Goal: Check status: Check status

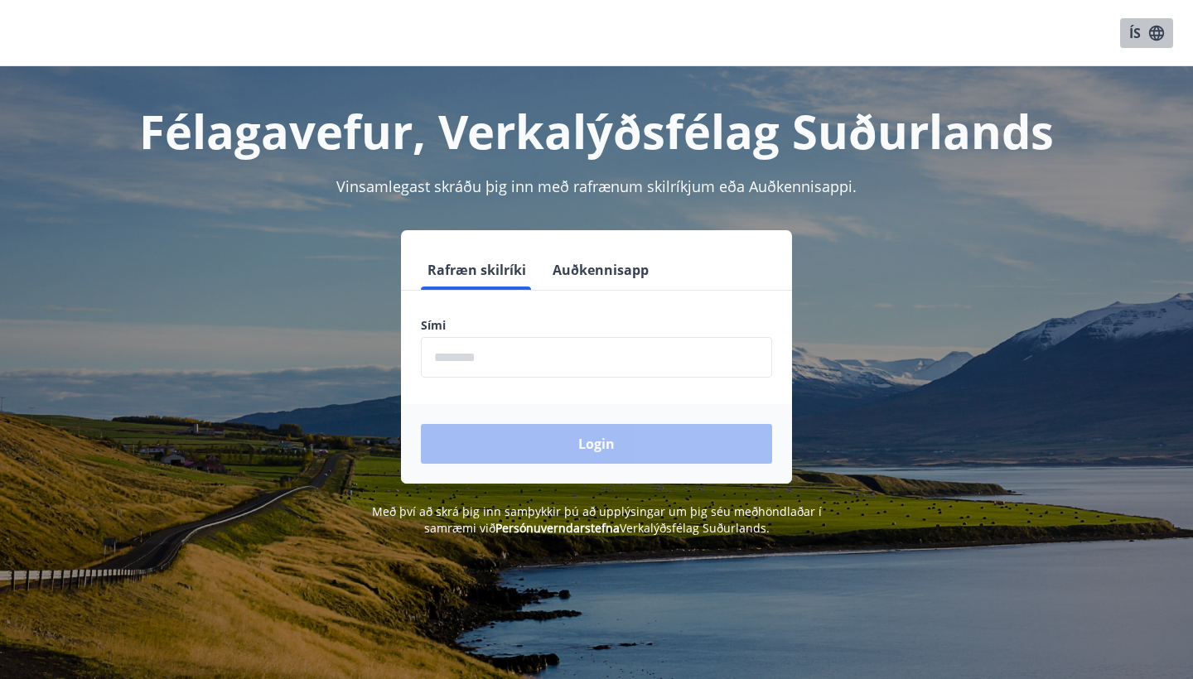
click at [1131, 31] on button "ÍS" at bounding box center [1146, 33] width 53 height 30
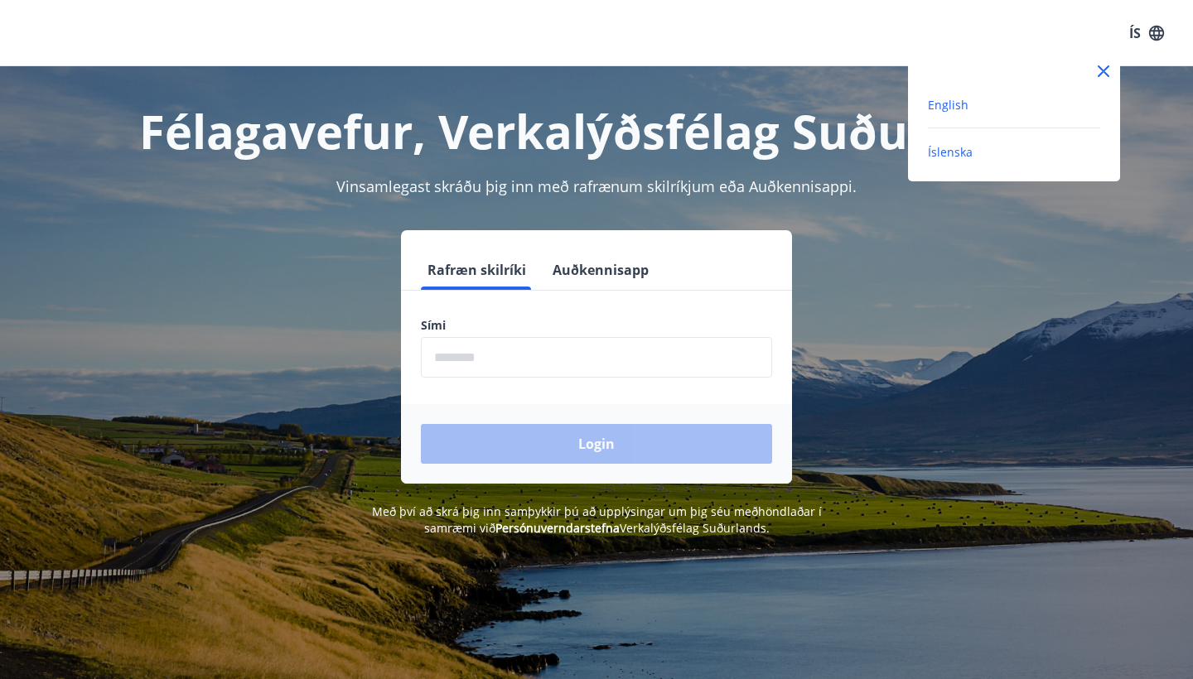
click at [957, 103] on span "English" at bounding box center [948, 105] width 41 height 16
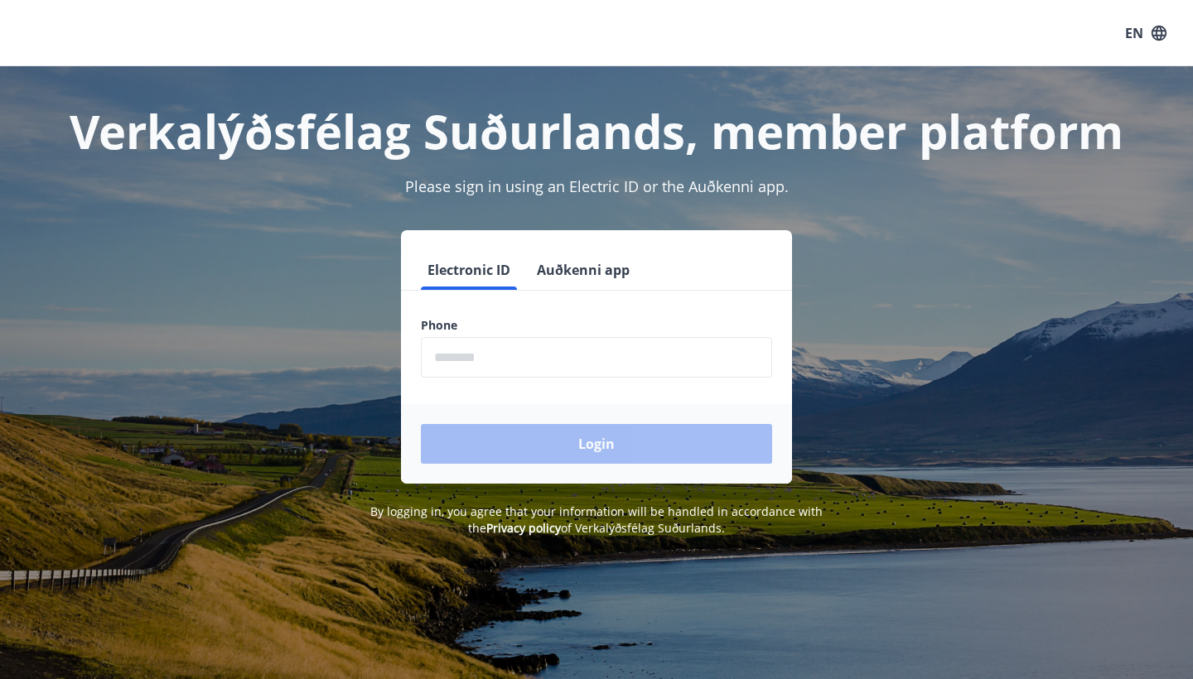
click at [451, 358] on input "phone" at bounding box center [596, 357] width 351 height 41
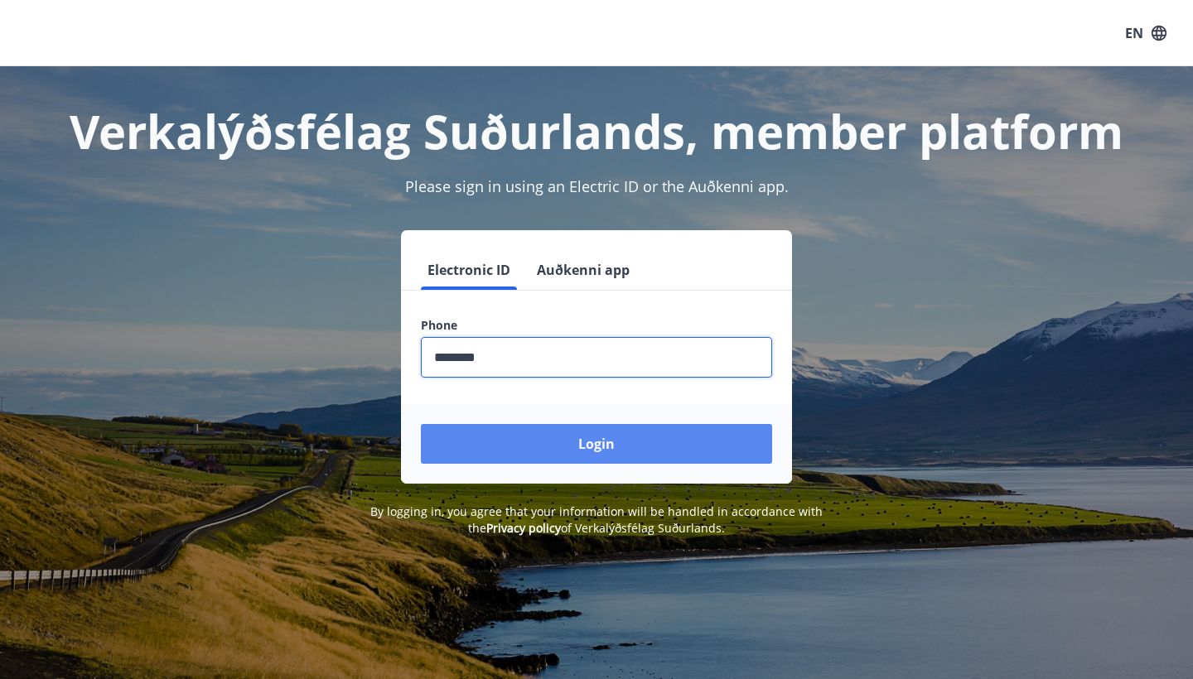
type input "********"
click at [524, 435] on button "Login" at bounding box center [596, 444] width 351 height 40
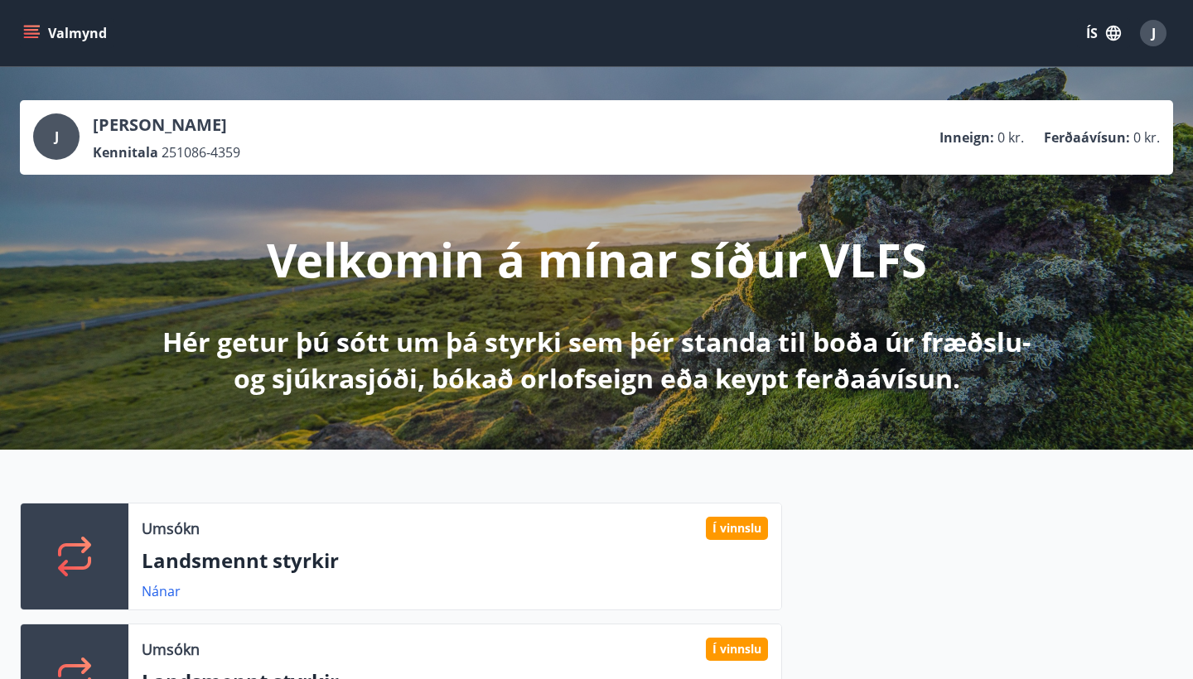
click at [1093, 36] on button "ÍS" at bounding box center [1103, 33] width 53 height 30
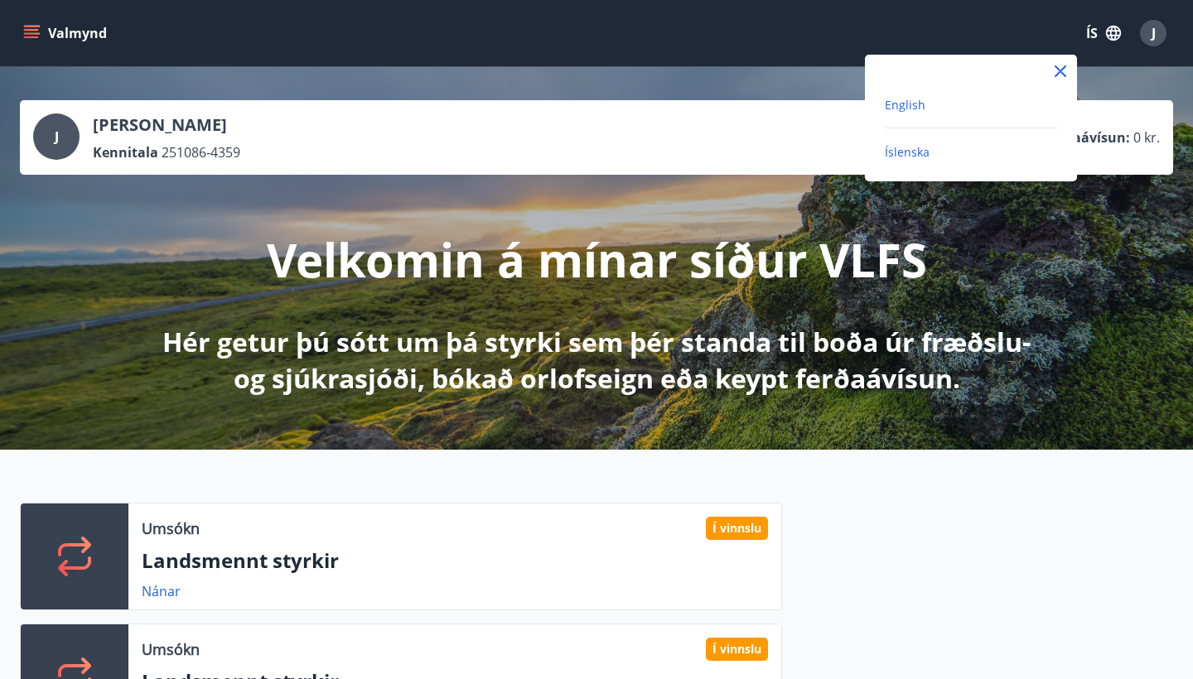
click at [908, 104] on span "English" at bounding box center [904, 105] width 41 height 16
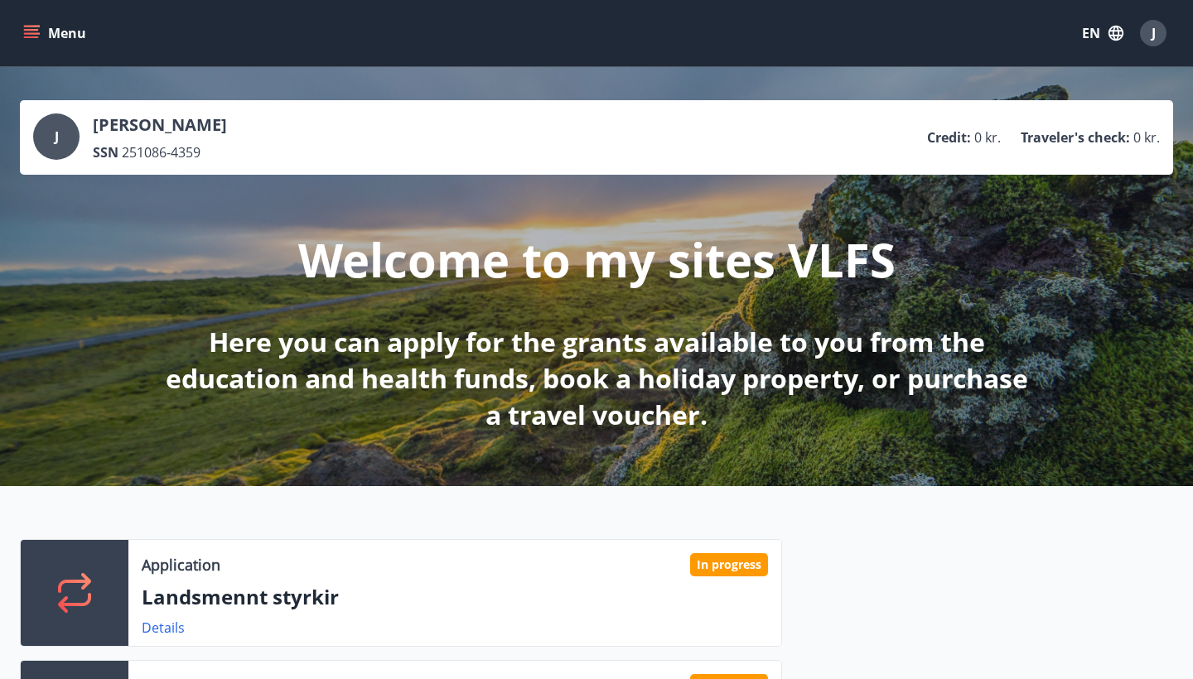
click at [29, 30] on icon "menu" at bounding box center [31, 30] width 15 height 2
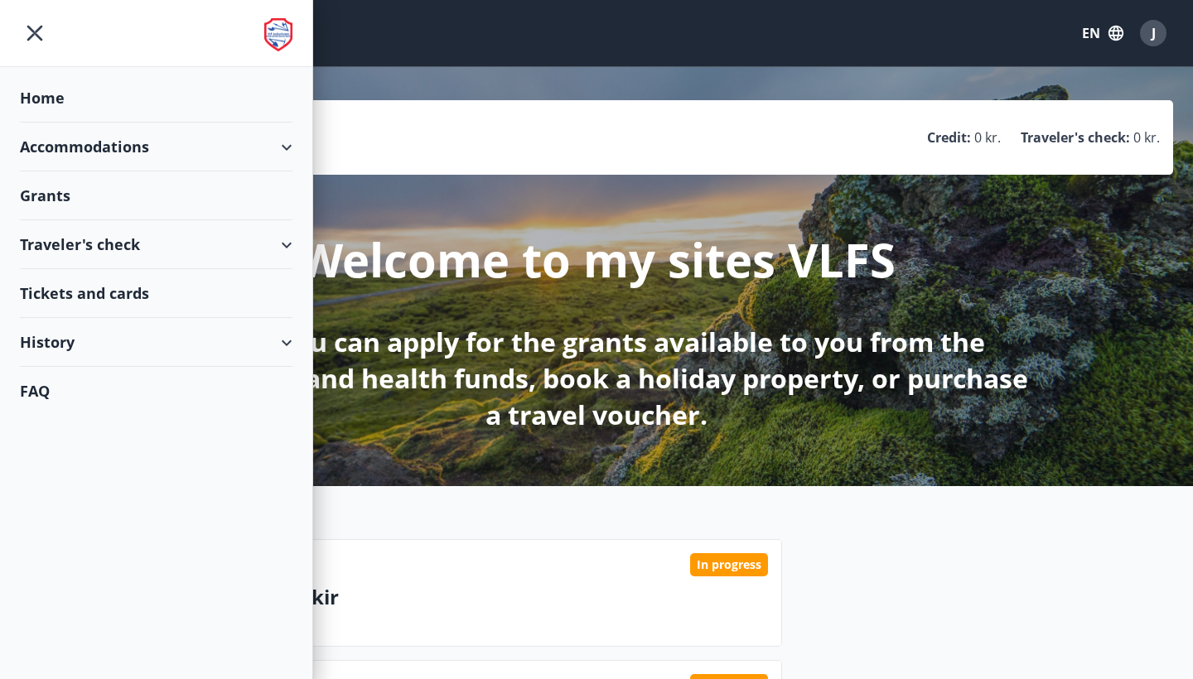
click at [272, 344] on div "History" at bounding box center [156, 342] width 272 height 49
click at [73, 560] on div "Grant history" at bounding box center [156, 558] width 246 height 35
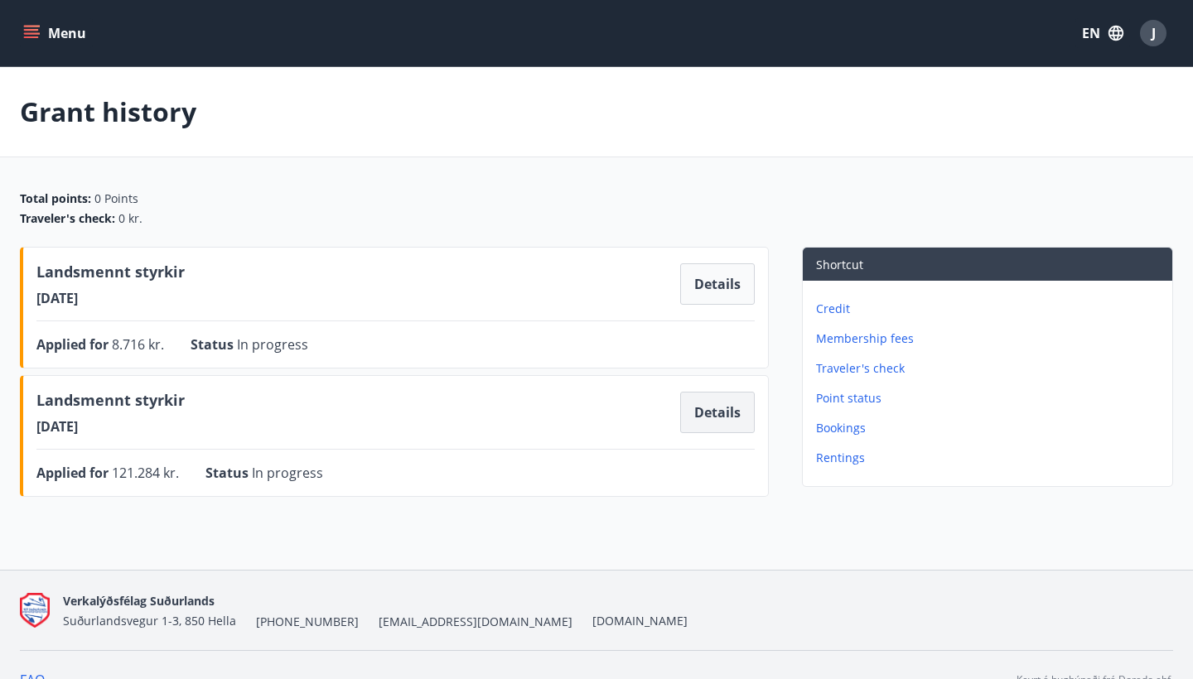
click at [729, 414] on button "Details" at bounding box center [717, 412] width 75 height 41
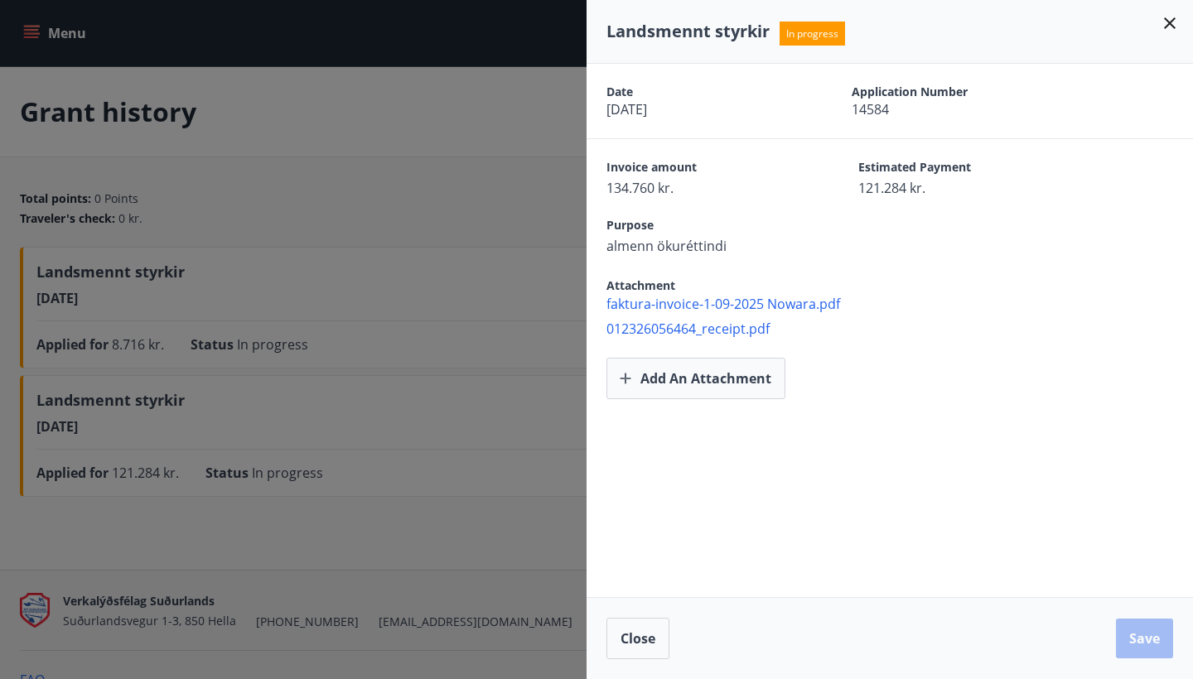
click at [1168, 25] on icon at bounding box center [1170, 23] width 12 height 12
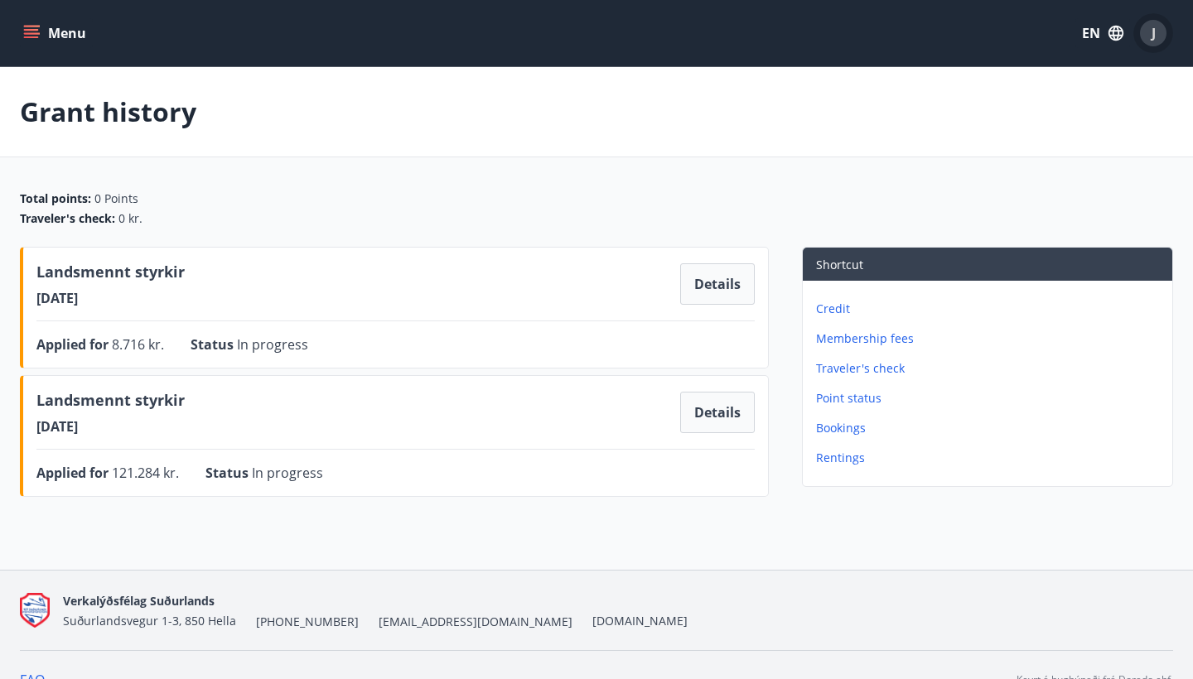
click at [1155, 35] on div "J" at bounding box center [1153, 33] width 27 height 27
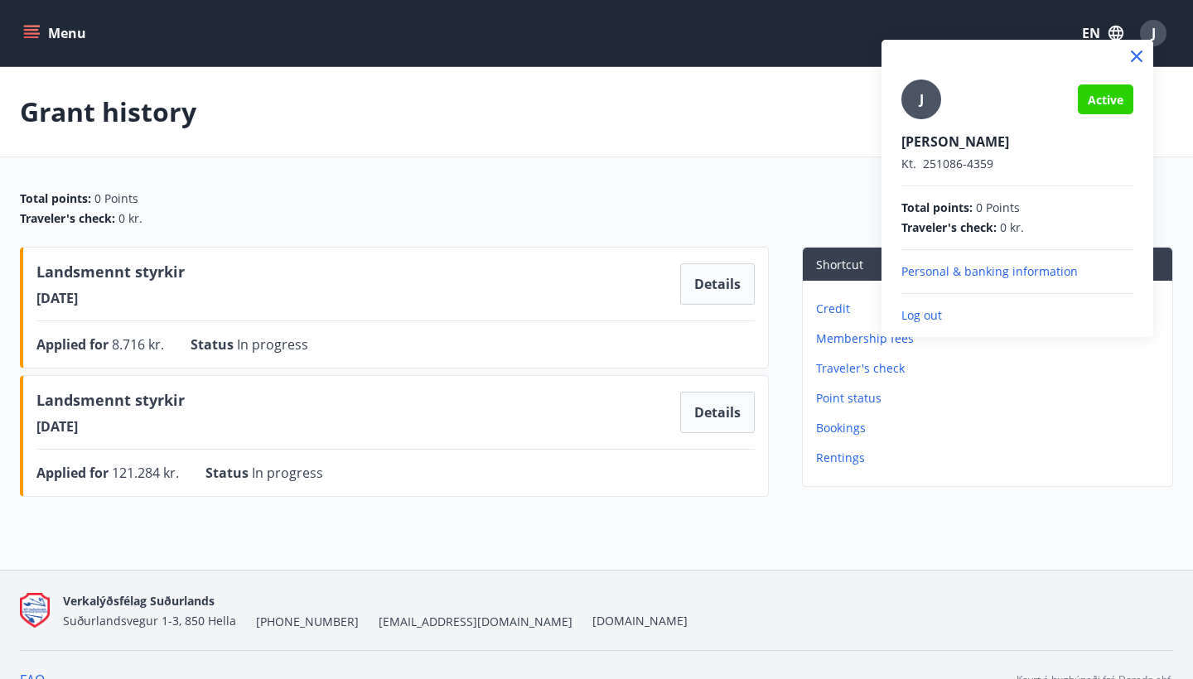
click at [963, 272] on p "Personal & banking information" at bounding box center [1017, 271] width 232 height 17
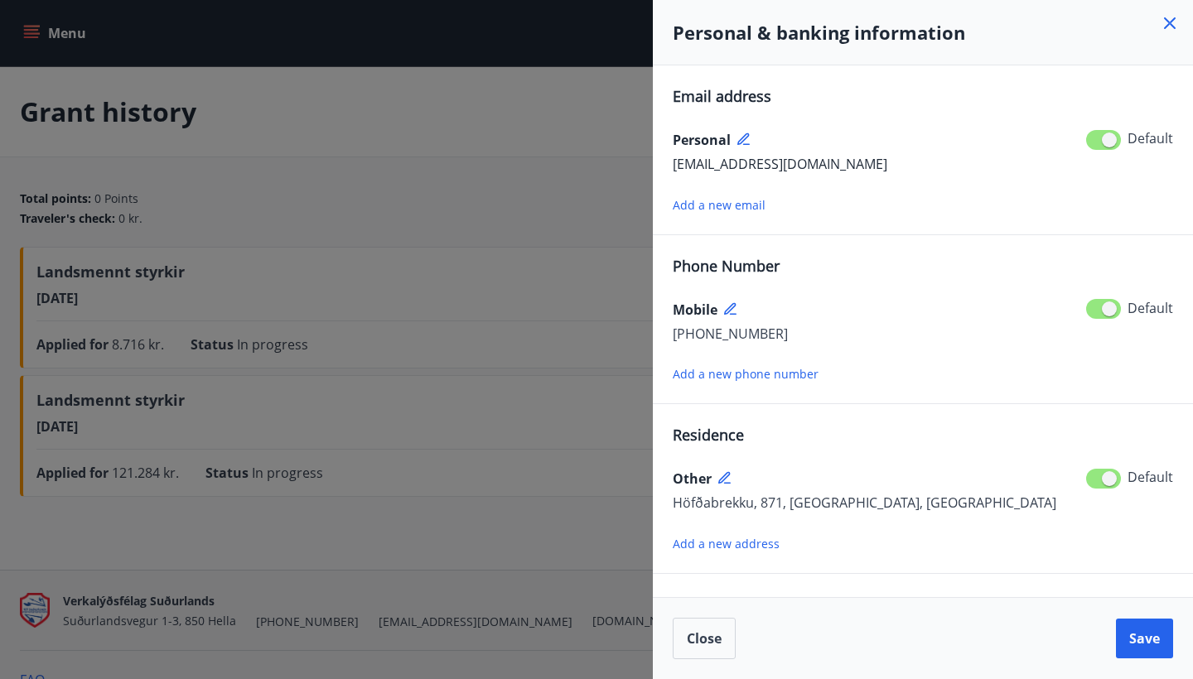
click at [1171, 22] on icon at bounding box center [1170, 23] width 12 height 12
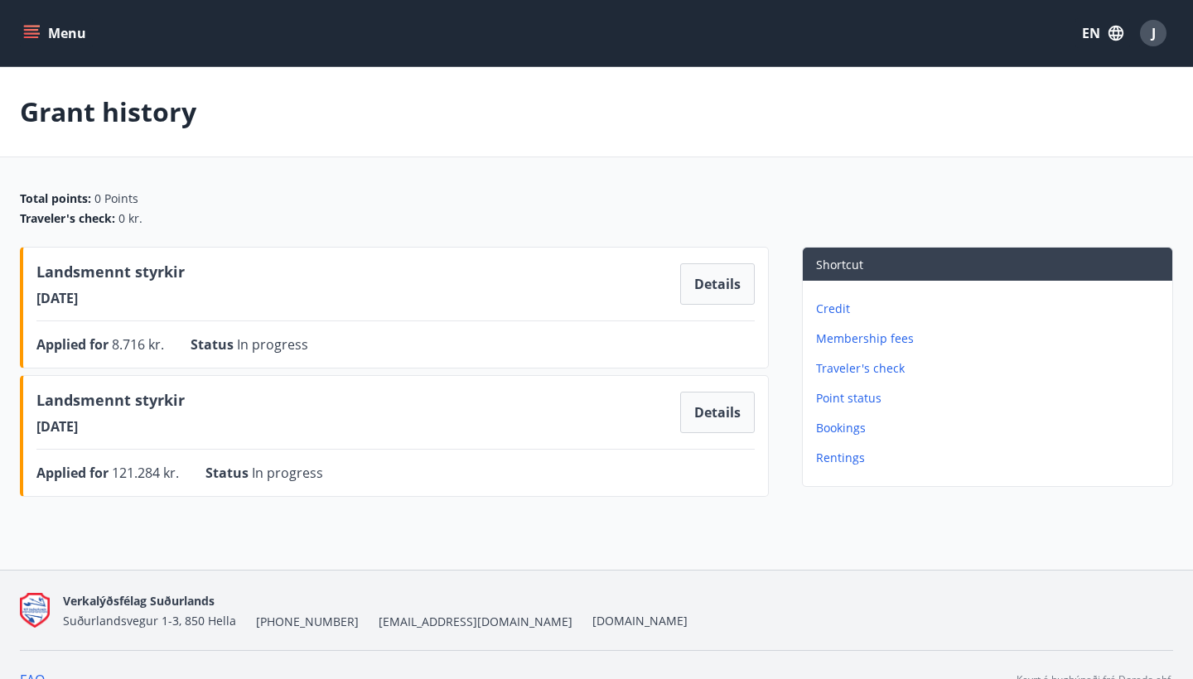
click at [27, 33] on icon "menu" at bounding box center [33, 33] width 18 height 2
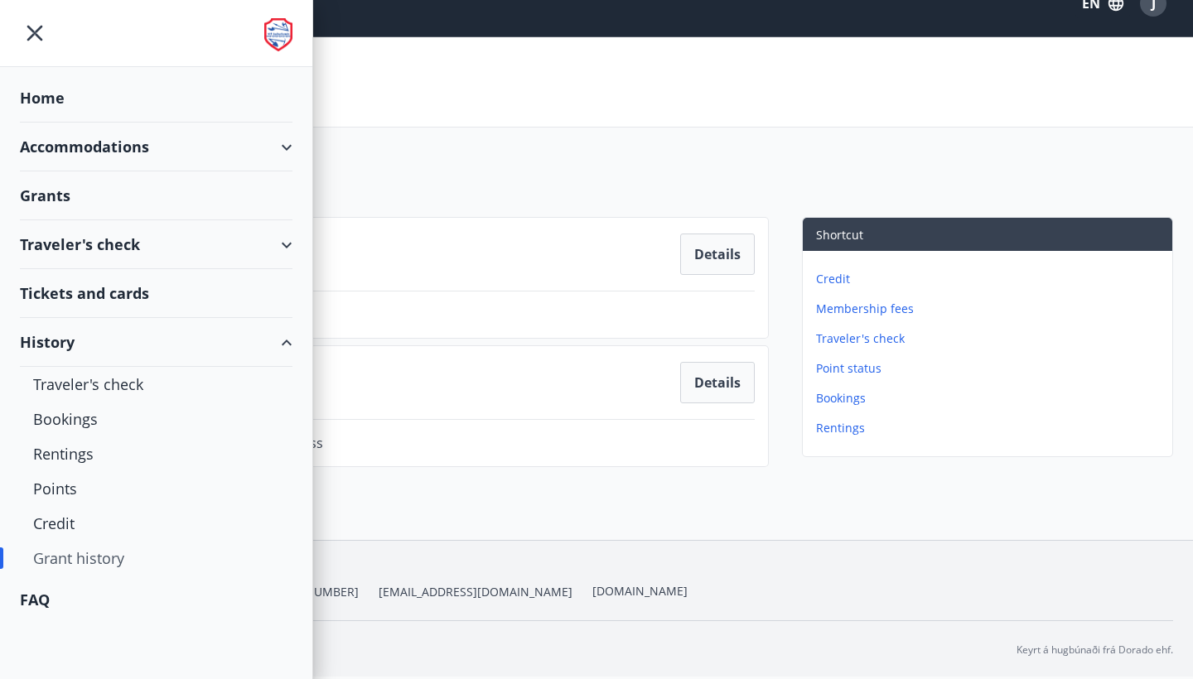
scroll to position [30, 0]
click at [29, 29] on icon "menu" at bounding box center [35, 33] width 30 height 30
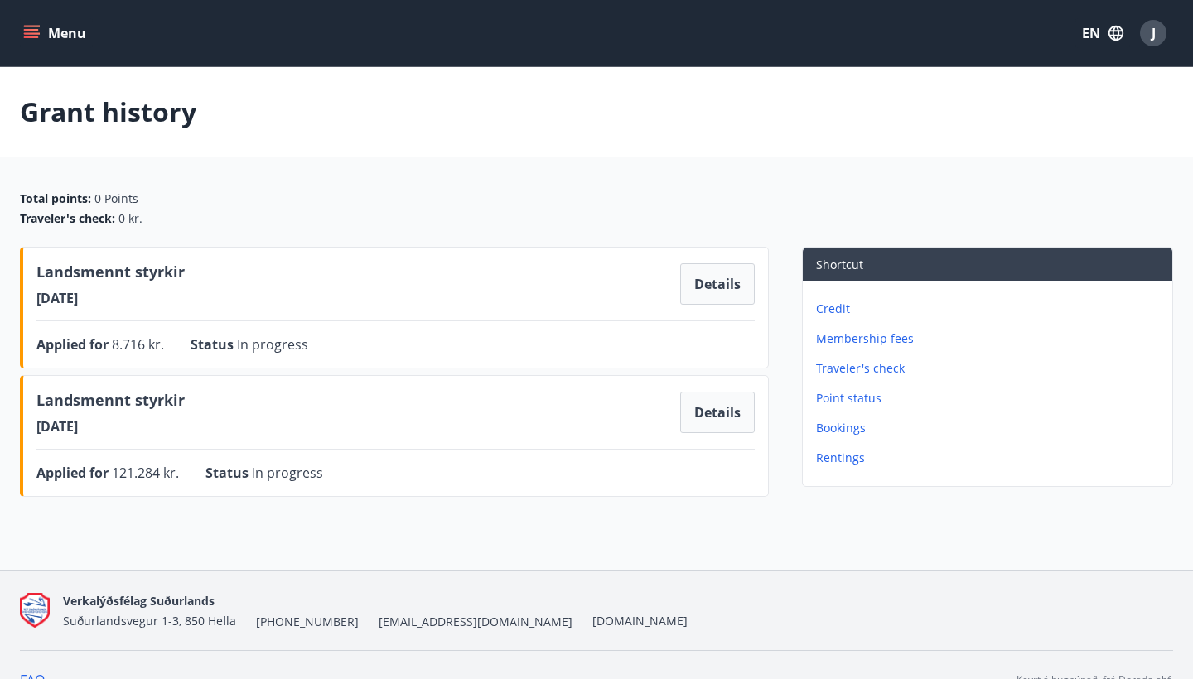
scroll to position [0, 0]
click at [848, 426] on p "Bookings" at bounding box center [990, 428] width 349 height 17
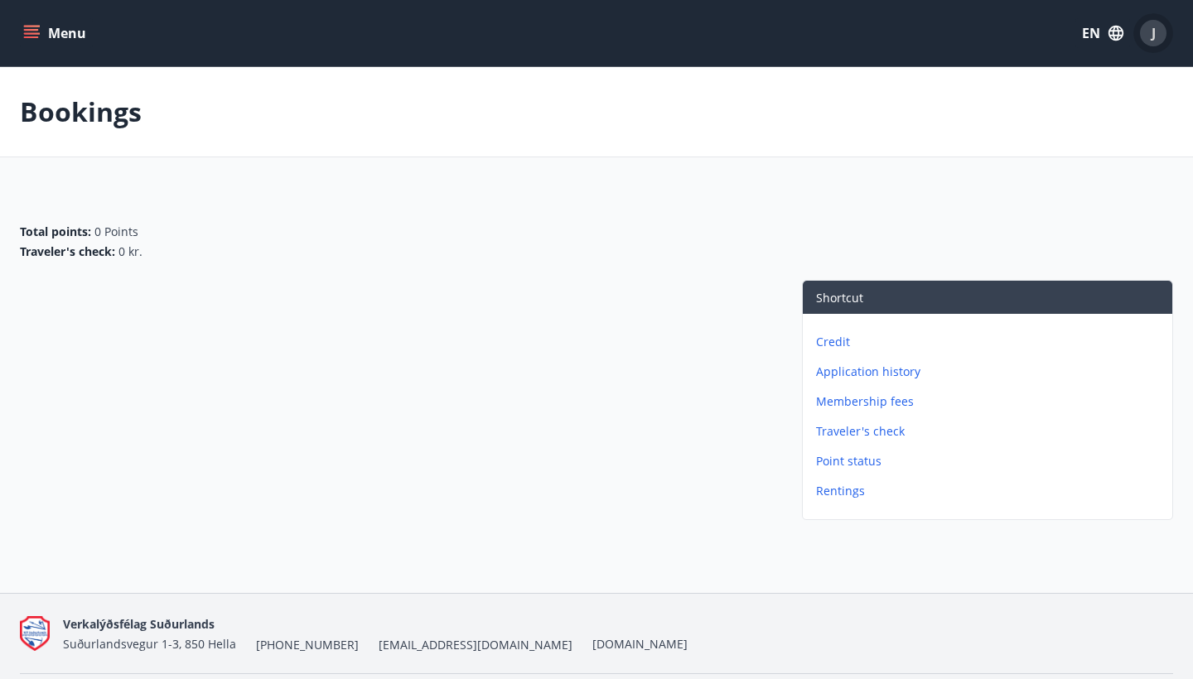
click at [1151, 36] on span "J" at bounding box center [1153, 33] width 4 height 18
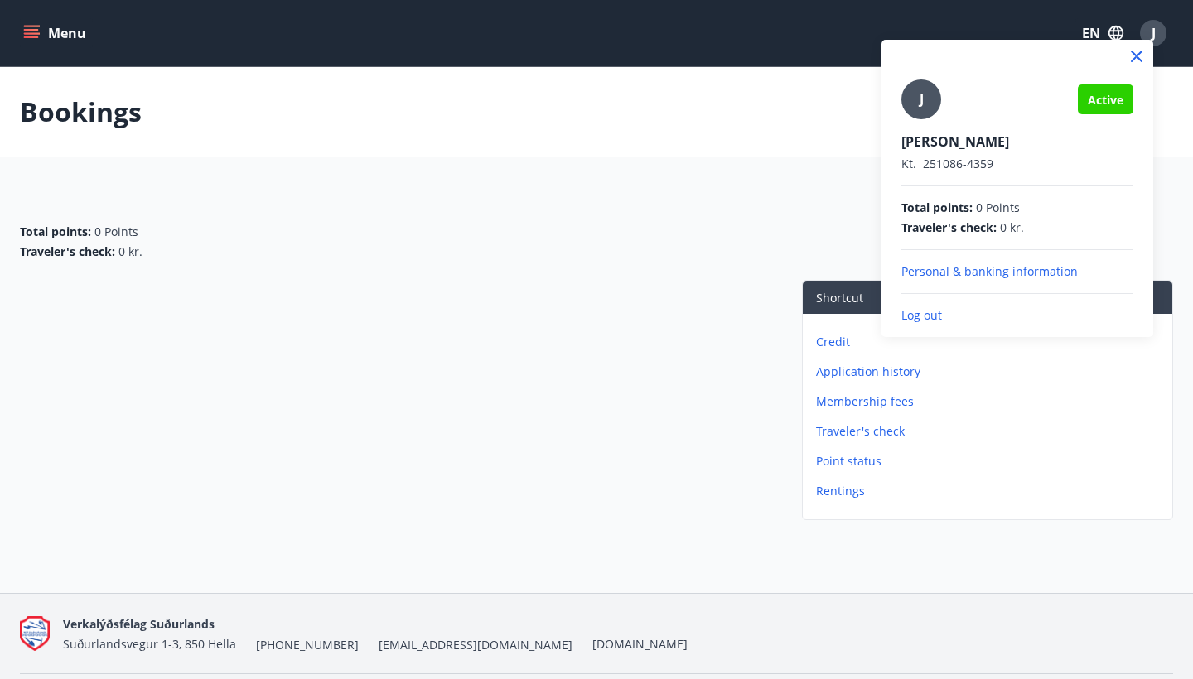
click at [920, 315] on p "Log out" at bounding box center [1017, 315] width 232 height 17
